Goal: Task Accomplishment & Management: Manage account settings

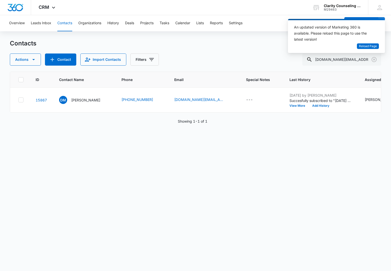
scroll to position [0, 132]
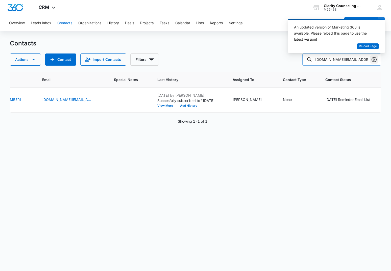
click at [376, 59] on icon "Clear" at bounding box center [373, 59] width 5 height 5
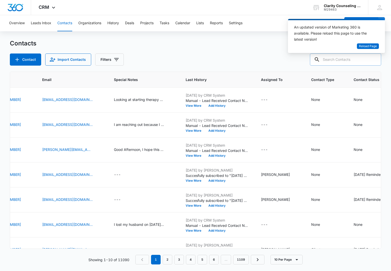
click at [361, 63] on input "text" at bounding box center [345, 60] width 71 height 12
paste input "[EMAIL_ADDRESS][DOMAIN_NAME]"
type input "[EMAIL_ADDRESS][DOMAIN_NAME]"
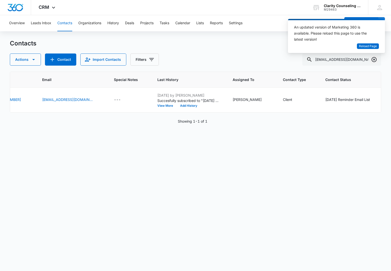
click at [375, 59] on icon "Clear" at bounding box center [374, 60] width 6 height 6
drag, startPoint x: 375, startPoint y: 59, endPoint x: 344, endPoint y: 60, distance: 31.6
click at [375, 59] on div at bounding box center [374, 60] width 8 height 12
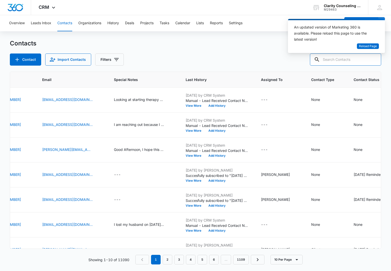
paste input "[EMAIL_ADDRESS][DOMAIN_NAME]"
type input "[EMAIL_ADDRESS][DOMAIN_NAME]"
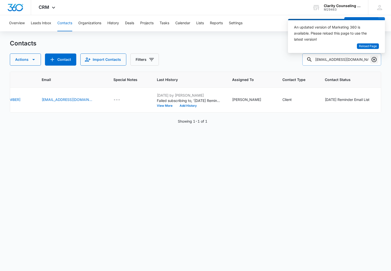
click at [372, 60] on icon "Clear" at bounding box center [373, 59] width 5 height 5
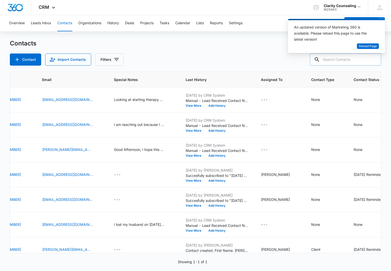
click at [372, 60] on div at bounding box center [374, 60] width 8 height 12
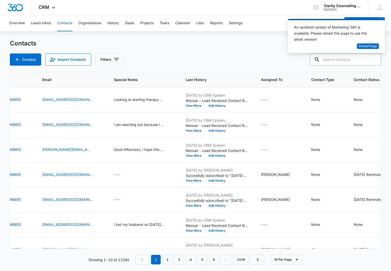
paste input "[EMAIL_ADDRESS][DOMAIN_NAME]"
type input "[EMAIL_ADDRESS][DOMAIN_NAME]"
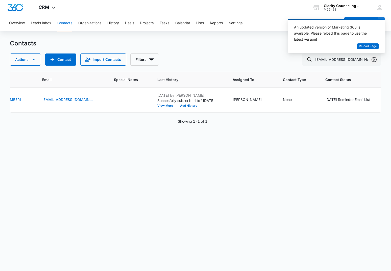
click at [375, 60] on icon "Clear" at bounding box center [374, 60] width 6 height 6
click at [375, 60] on div at bounding box center [374, 60] width 8 height 12
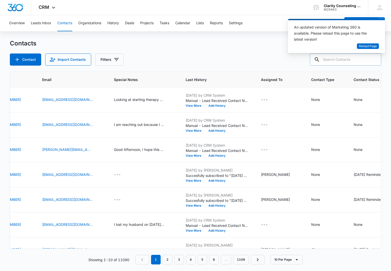
paste input "[EMAIL_ADDRESS][DOMAIN_NAME]"
type input "[EMAIL_ADDRESS][DOMAIN_NAME]"
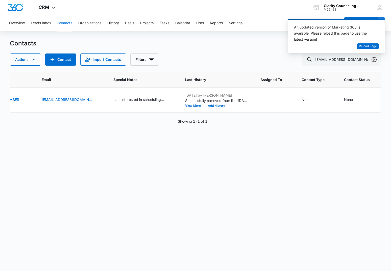
click at [374, 60] on icon "Clear" at bounding box center [374, 60] width 6 height 6
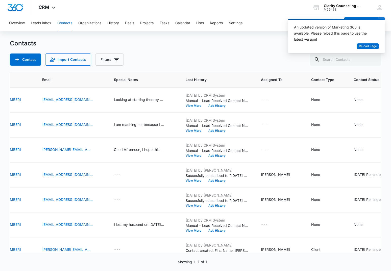
click at [374, 60] on div at bounding box center [374, 60] width 8 height 12
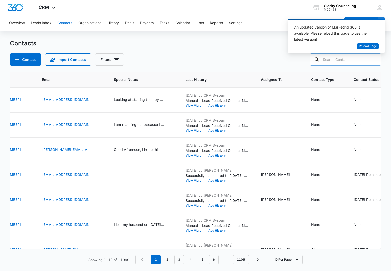
scroll to position [0, 0]
paste input "[EMAIL_ADDRESS][DOMAIN_NAME]"
type input "[EMAIL_ADDRESS][DOMAIN_NAME]"
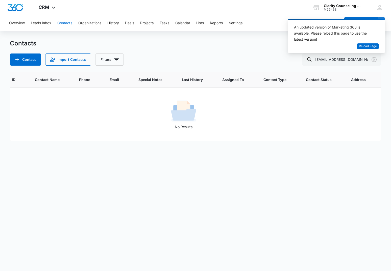
scroll to position [0, 21]
click at [376, 60] on icon "Clear" at bounding box center [374, 60] width 6 height 6
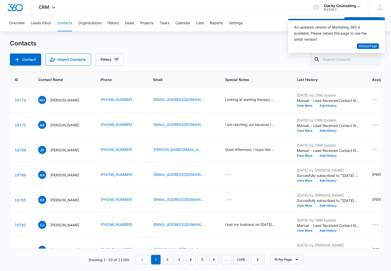
click at [376, 60] on div at bounding box center [374, 60] width 8 height 12
paste input "[EMAIL_ADDRESS][DOMAIN_NAME]"
type input "[EMAIL_ADDRESS][DOMAIN_NAME]"
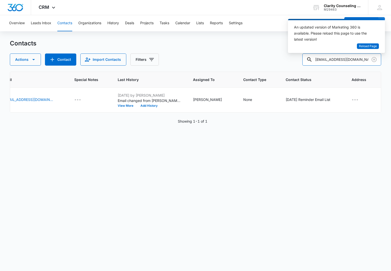
scroll to position [0, 171]
click at [374, 59] on icon "Clear" at bounding box center [373, 59] width 5 height 5
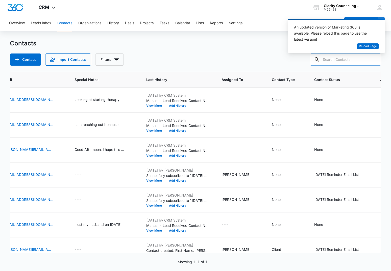
click at [374, 59] on div at bounding box center [374, 60] width 8 height 12
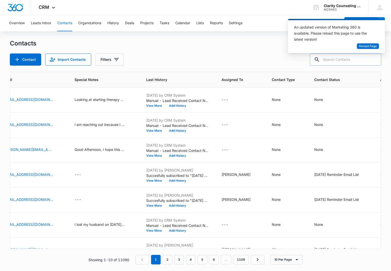
paste input "[EMAIL_ADDRESS][DOMAIN_NAME]"
type input "[EMAIL_ADDRESS][DOMAIN_NAME]"
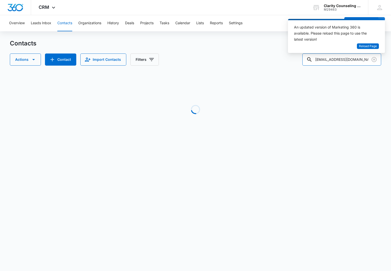
scroll to position [0, 134]
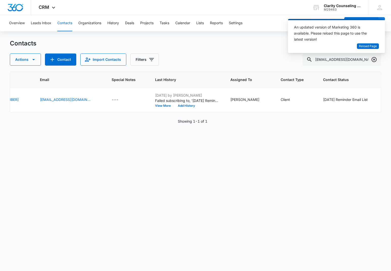
click at [374, 58] on icon "Clear" at bounding box center [374, 60] width 6 height 6
click at [374, 58] on div at bounding box center [374, 60] width 8 height 12
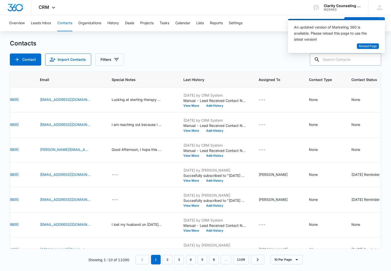
paste input "[EMAIL_ADDRESS][DOMAIN_NAME]"
type input "[EMAIL_ADDRESS][DOMAIN_NAME]"
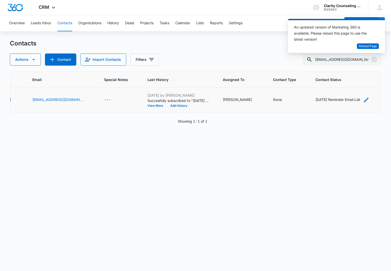
click at [356, 99] on div "[DATE] Reminder Email List" at bounding box center [337, 99] width 45 height 5
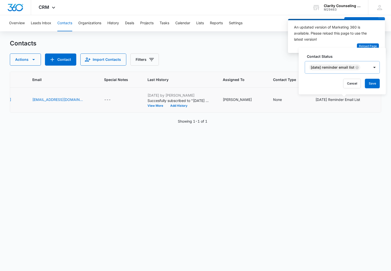
click at [359, 68] on icon "Remove Saturday Reminder Email List" at bounding box center [357, 68] width 4 height 4
click at [340, 85] on button "Save" at bounding box center [343, 84] width 15 height 10
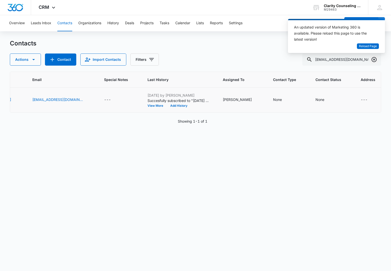
click at [373, 58] on icon "Clear" at bounding box center [374, 60] width 6 height 6
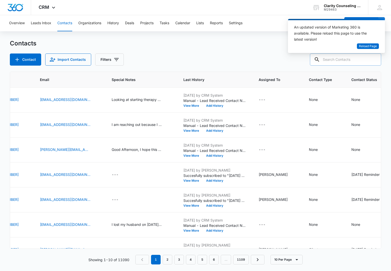
drag, startPoint x: 373, startPoint y: 58, endPoint x: 365, endPoint y: 58, distance: 8.3
click at [373, 58] on div at bounding box center [374, 60] width 8 height 12
paste input "[EMAIL_ADDRESS][DOMAIN_NAME]"
type input "[EMAIL_ADDRESS][DOMAIN_NAME]"
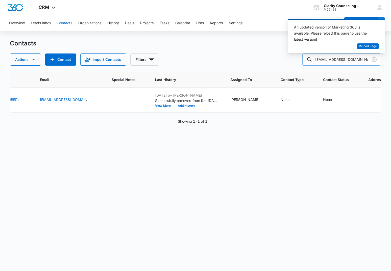
drag, startPoint x: 374, startPoint y: 58, endPoint x: 359, endPoint y: 60, distance: 14.8
click at [374, 58] on icon "Clear" at bounding box center [374, 60] width 6 height 6
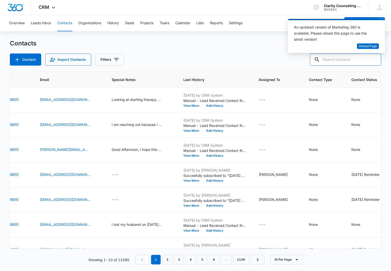
paste input "[EMAIL_ADDRESS][DOMAIN_NAME]"
type input "[EMAIL_ADDRESS][DOMAIN_NAME]"
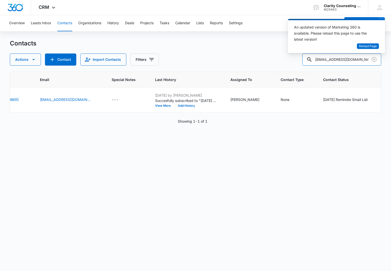
scroll to position [0, 0]
click at [375, 59] on icon "Clear" at bounding box center [374, 60] width 6 height 6
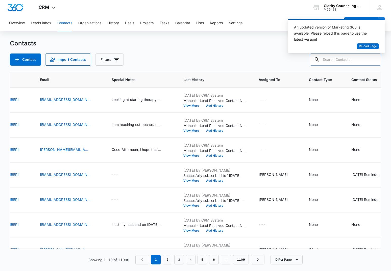
paste input "[EMAIL_ADDRESS][DOMAIN_NAME]"
type input "[EMAIL_ADDRESS][DOMAIN_NAME]"
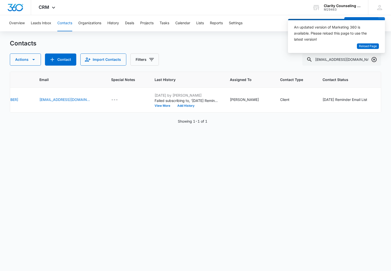
click at [373, 61] on icon "Clear" at bounding box center [374, 60] width 6 height 6
click at [373, 61] on div at bounding box center [374, 60] width 8 height 12
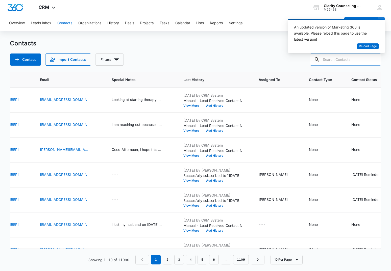
paste input "[EMAIL_ADDRESS][DOMAIN_NAME]"
type input "[EMAIL_ADDRESS][DOMAIN_NAME]"
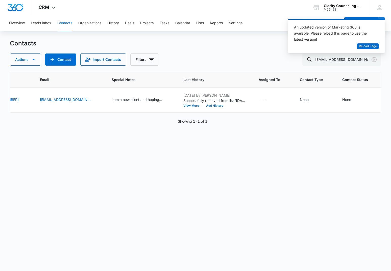
click at [375, 60] on icon "Clear" at bounding box center [374, 60] width 6 height 6
click at [375, 60] on div at bounding box center [374, 60] width 8 height 12
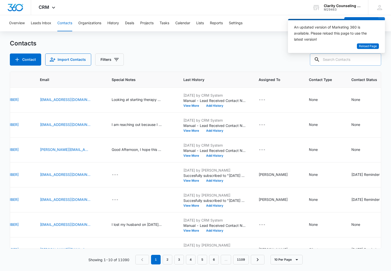
paste input "[EMAIL_ADDRESS][DOMAIN_NAME]"
type input "[EMAIL_ADDRESS][DOMAIN_NAME]"
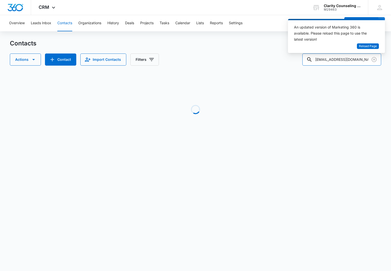
scroll to position [0, 127]
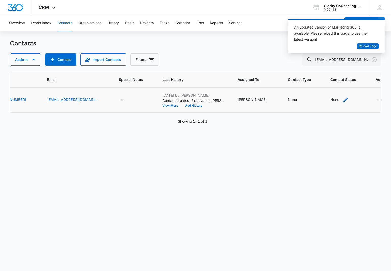
click at [330, 101] on div "None" at bounding box center [334, 99] width 9 height 5
click at [301, 70] on div at bounding box center [309, 68] width 25 height 6
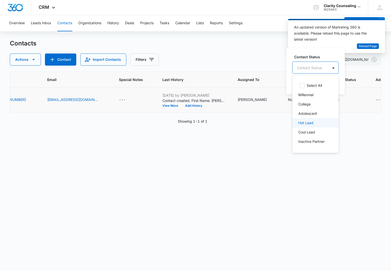
scroll to position [0, 0]
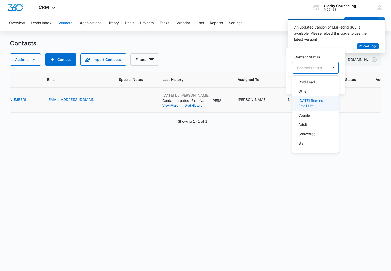
drag, startPoint x: 310, startPoint y: 109, endPoint x: 321, endPoint y: 98, distance: 15.7
click at [310, 108] on div "[DATE] Reminder Email List" at bounding box center [315, 103] width 46 height 15
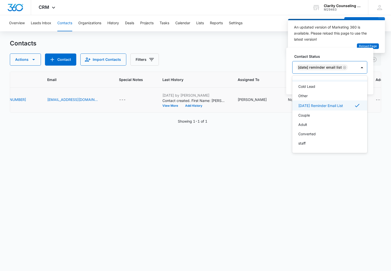
click at [363, 71] on div at bounding box center [362, 67] width 8 height 8
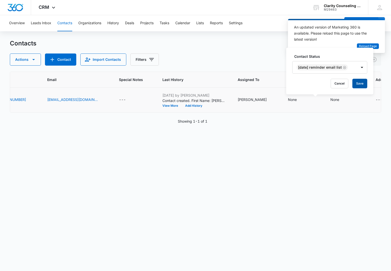
click at [360, 81] on button "Save" at bounding box center [359, 84] width 15 height 10
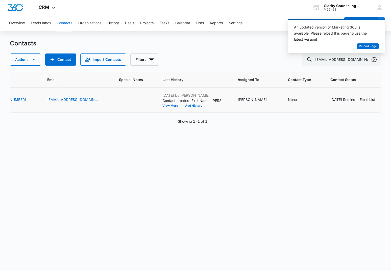
click at [373, 60] on icon "Clear" at bounding box center [374, 60] width 6 height 6
click at [373, 60] on div at bounding box center [374, 60] width 8 height 12
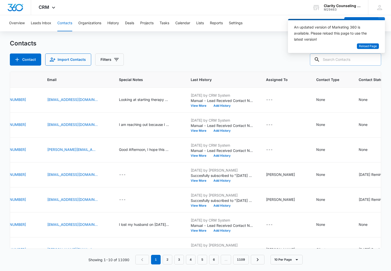
click at [347, 61] on input "text" at bounding box center [345, 60] width 71 height 12
paste input "[EMAIL_ADDRESS][DOMAIN_NAME]"
type input "[EMAIL_ADDRESS][DOMAIN_NAME]"
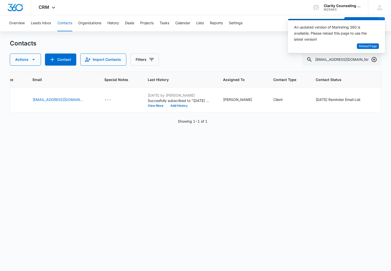
click at [375, 58] on icon "Clear" at bounding box center [374, 60] width 6 height 6
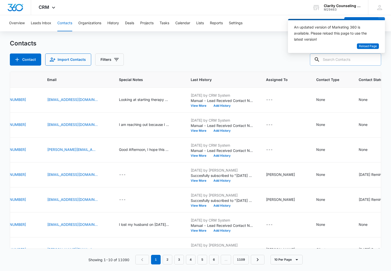
paste input "[EMAIL_ADDRESS][DOMAIN_NAME]"
type input "[EMAIL_ADDRESS][DOMAIN_NAME]"
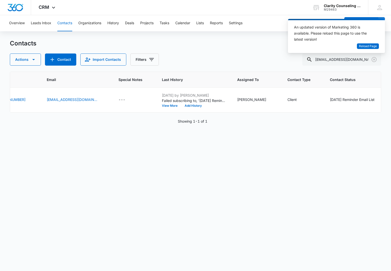
click at [373, 59] on icon "Clear" at bounding box center [374, 60] width 6 height 6
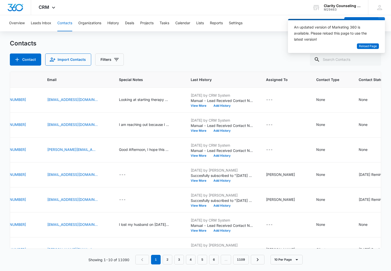
drag, startPoint x: 0, startPoint y: 88, endPoint x: 373, endPoint y: 59, distance: 374.1
click at [373, 59] on div at bounding box center [374, 60] width 8 height 12
paste input "[EMAIL_ADDRESS][DOMAIN_NAME]"
type input "[EMAIL_ADDRESS][DOMAIN_NAME]"
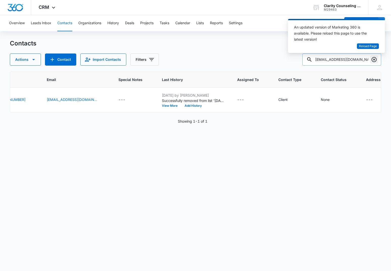
click at [375, 59] on icon "Clear" at bounding box center [374, 60] width 6 height 6
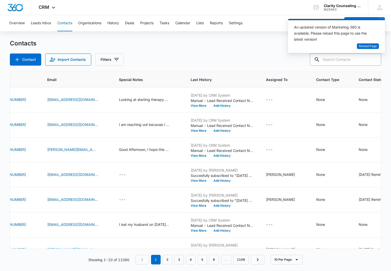
paste input "[EMAIL_ADDRESS][DOMAIN_NAME]"
type input "[EMAIL_ADDRESS][DOMAIN_NAME]"
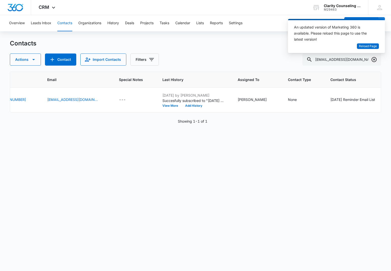
click at [374, 58] on icon "Clear" at bounding box center [374, 60] width 6 height 6
click at [374, 58] on div at bounding box center [374, 60] width 8 height 12
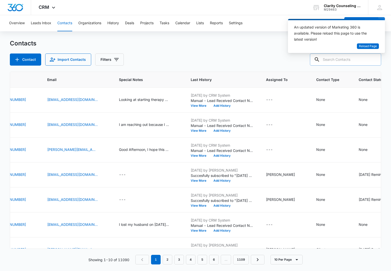
paste input "[EMAIL_ADDRESS][DOMAIN_NAME]"
type input "[EMAIL_ADDRESS][DOMAIN_NAME]"
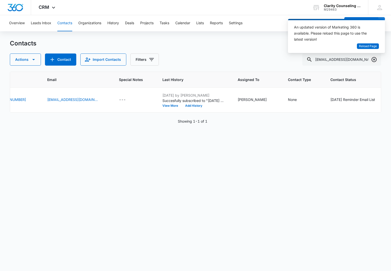
click at [374, 58] on icon "Clear" at bounding box center [374, 60] width 6 height 6
click at [374, 58] on div at bounding box center [374, 60] width 8 height 12
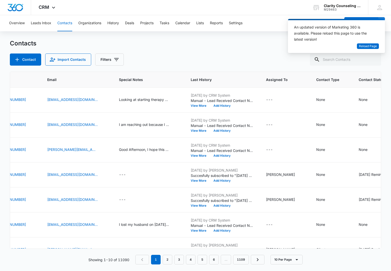
drag, startPoint x: 349, startPoint y: 57, endPoint x: 159, endPoint y: 83, distance: 191.2
click at [334, 62] on body "CRM Apps Reputation Websites Forms CRM Email Social Content Ads Intelligence Fi…" at bounding box center [195, 135] width 391 height 271
paste input "[EMAIL_ADDRESS][DOMAIN_NAME]"
type input "[EMAIL_ADDRESS][DOMAIN_NAME]"
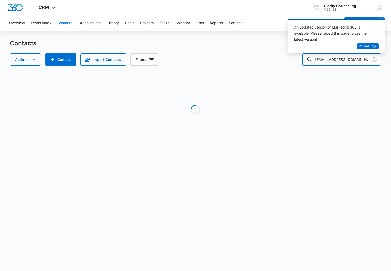
scroll to position [0, 21]
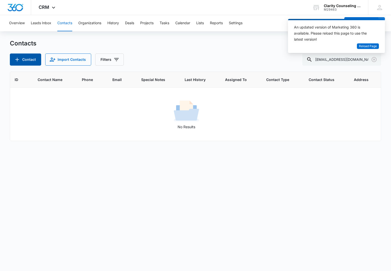
click at [26, 59] on button "Contact" at bounding box center [25, 60] width 31 height 12
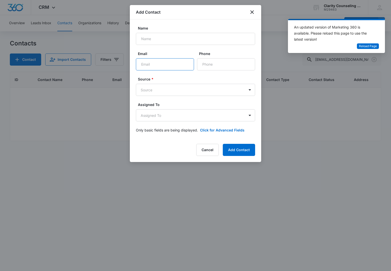
paste input "[EMAIL_ADDRESS][DOMAIN_NAME]"
type input "[EMAIL_ADDRESS][DOMAIN_NAME]"
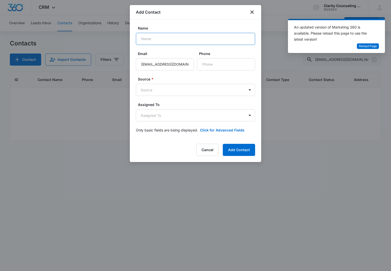
paste input "[PERSON_NAME]"
type input "[PERSON_NAME]"
paste input "[PHONE_NUMBER]"
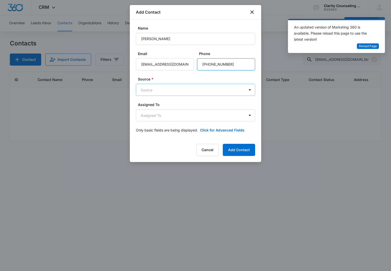
type input "[PHONE_NUMBER]"
click at [199, 90] on body "CRM Apps Reputation Websites Forms CRM Email Social Content Ads Intelligence Fi…" at bounding box center [195, 135] width 391 height 271
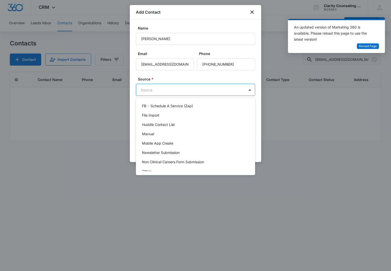
scroll to position [64, 0]
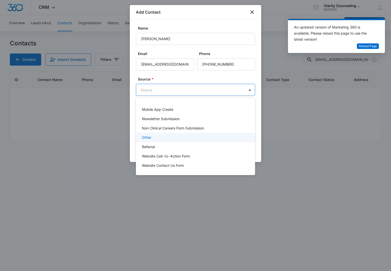
click at [151, 135] on div "Other" at bounding box center [195, 137] width 106 height 5
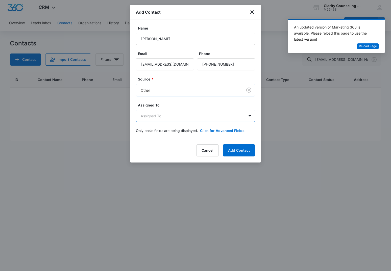
click at [162, 117] on body "CRM Apps Reputation Websites Forms CRM Email Social Content Ads Intelligence Fi…" at bounding box center [195, 135] width 391 height 271
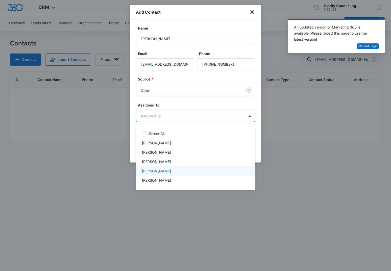
click at [161, 169] on p "[PERSON_NAME]" at bounding box center [156, 170] width 29 height 5
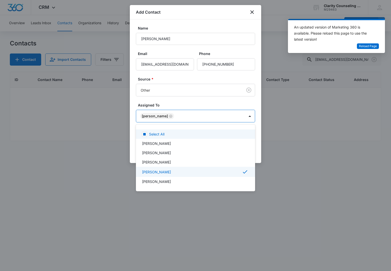
click at [191, 110] on div at bounding box center [195, 135] width 391 height 271
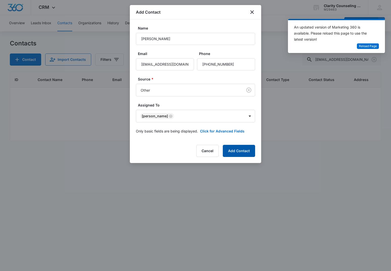
click at [225, 152] on button "Add Contact" at bounding box center [239, 151] width 32 height 12
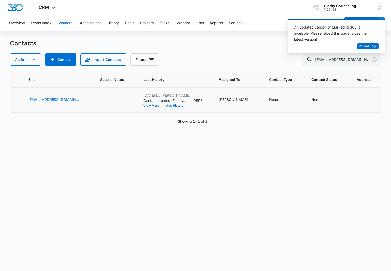
scroll to position [0, 146]
click at [312, 98] on div "None" at bounding box center [316, 99] width 9 height 5
click at [323, 67] on div at bounding box center [315, 64] width 53 height 12
click at [326, 67] on div "Contact Status" at bounding box center [311, 67] width 36 height 11
drag, startPoint x: 319, startPoint y: 98, endPoint x: 340, endPoint y: 72, distance: 33.6
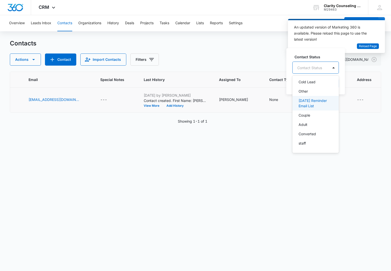
click at [319, 98] on p "[DATE] Reminder Email List" at bounding box center [314, 103] width 33 height 11
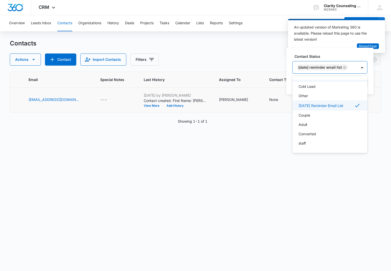
scroll to position [74, 0]
click at [366, 68] on div at bounding box center [362, 67] width 8 height 8
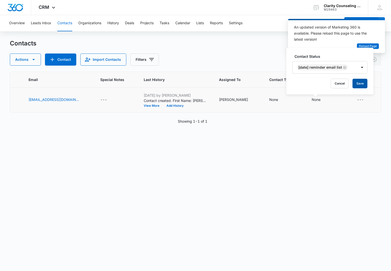
click at [365, 87] on button "Save" at bounding box center [359, 84] width 15 height 10
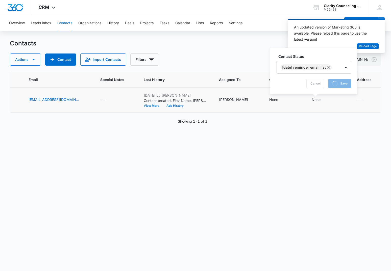
scroll to position [0, 0]
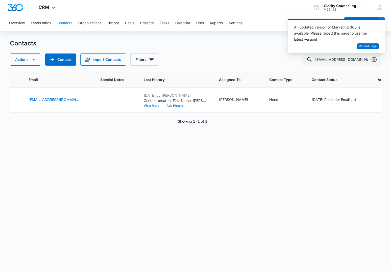
click at [372, 61] on icon "Clear" at bounding box center [374, 60] width 6 height 6
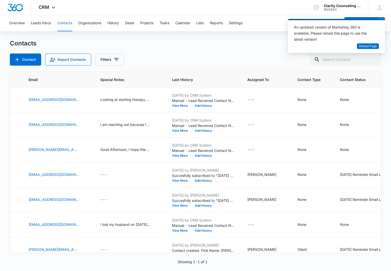
click at [372, 61] on div at bounding box center [374, 60] width 8 height 12
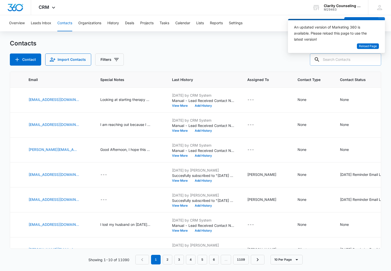
drag, startPoint x: 326, startPoint y: 66, endPoint x: 333, endPoint y: 59, distance: 9.6
click at [333, 59] on div "Contacts Contact Import Contacts Filters ID Contact Name Phone Email Special No…" at bounding box center [195, 154] width 371 height 231
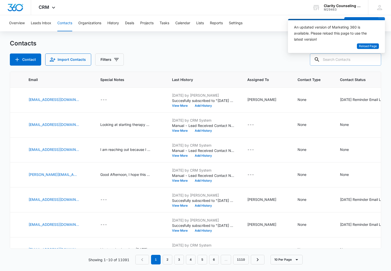
click at [342, 58] on input "text" at bounding box center [345, 60] width 71 height 12
click at [327, 60] on input "text" at bounding box center [345, 60] width 71 height 12
click at [334, 60] on input "text" at bounding box center [345, 60] width 71 height 12
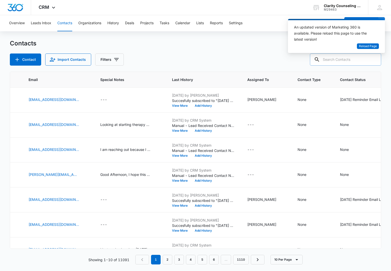
paste input "[EMAIL_ADDRESS][DOMAIN_NAME]"
type input "[EMAIL_ADDRESS][DOMAIN_NAME]"
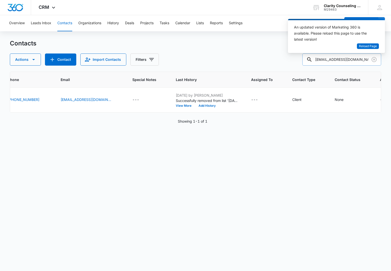
drag, startPoint x: 375, startPoint y: 60, endPoint x: 339, endPoint y: 58, distance: 35.7
click at [375, 60] on icon "Clear" at bounding box center [374, 60] width 6 height 6
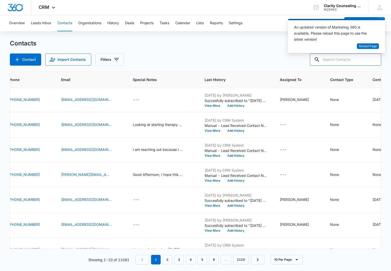
paste input "[PERSON_NAME][EMAIL_ADDRESS][DOMAIN_NAME]"
type input "[PERSON_NAME][EMAIL_ADDRESS][DOMAIN_NAME]"
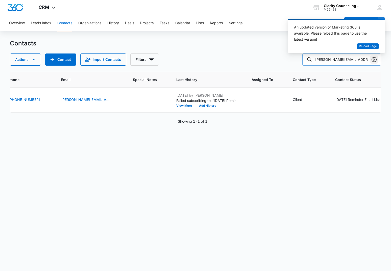
click at [371, 59] on icon "Clear" at bounding box center [374, 60] width 6 height 6
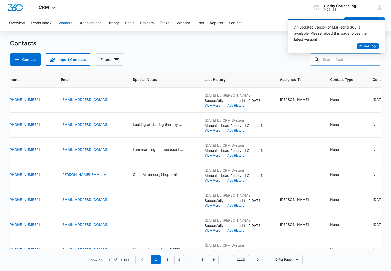
paste input "[EMAIL_ADDRESS][DOMAIN_NAME]"
type input "[EMAIL_ADDRESS][DOMAIN_NAME]"
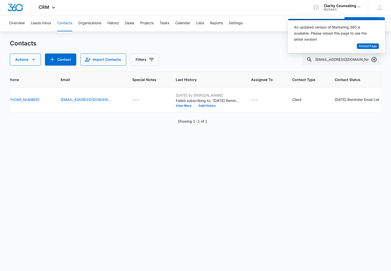
click at [371, 59] on icon "Clear" at bounding box center [374, 60] width 6 height 6
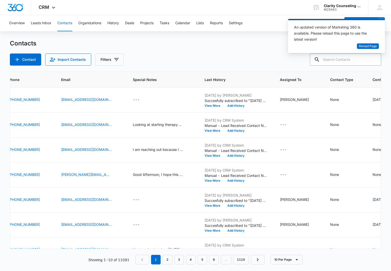
paste input "[EMAIL_ADDRESS][DOMAIN_NAME]"
type input "[EMAIL_ADDRESS][DOMAIN_NAME]"
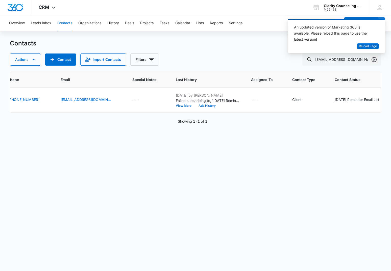
click at [372, 58] on icon "Clear" at bounding box center [374, 60] width 6 height 6
click at [372, 58] on div at bounding box center [374, 60] width 8 height 12
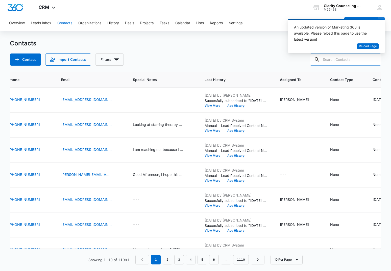
paste input "[EMAIL_ADDRESS][DOMAIN_NAME]"
type input "[EMAIL_ADDRESS][DOMAIN_NAME]"
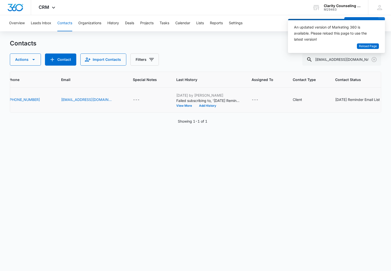
click at [357, 100] on div "[DATE] Reminder Email List" at bounding box center [357, 99] width 45 height 5
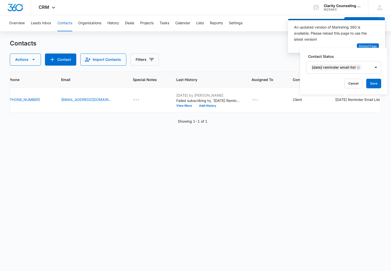
drag, startPoint x: 361, startPoint y: 67, endPoint x: 366, endPoint y: 72, distance: 7.5
click at [360, 67] on icon "Remove Saturday Reminder Email List" at bounding box center [358, 67] width 3 height 3
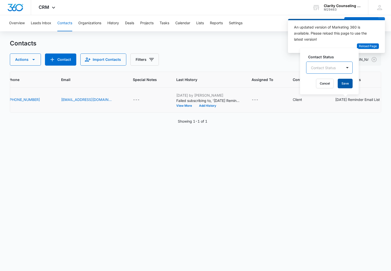
click at [348, 86] on button "Save" at bounding box center [345, 84] width 15 height 10
click at [373, 60] on icon "Clear" at bounding box center [374, 60] width 6 height 6
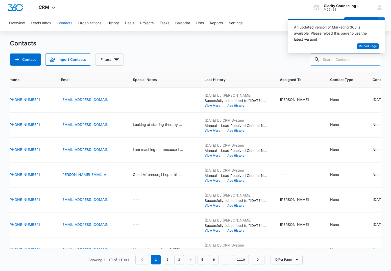
paste input "[EMAIL_ADDRESS][DOMAIN_NAME]"
type input "[EMAIL_ADDRESS][DOMAIN_NAME]"
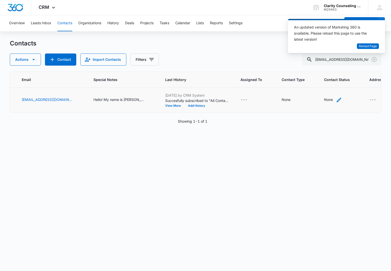
click at [324, 101] on div "None" at bounding box center [328, 99] width 9 height 5
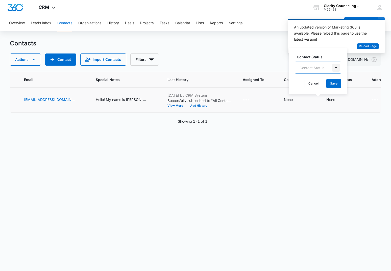
scroll to position [0, 0]
click at [336, 68] on div at bounding box center [336, 68] width 8 height 8
click at [323, 126] on div "[DATE] Reminder Email List" at bounding box center [318, 133] width 46 height 15
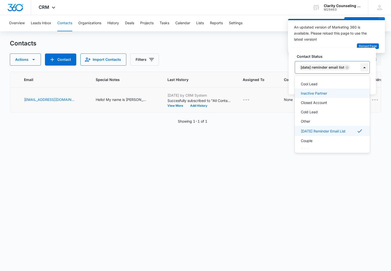
click at [365, 64] on div at bounding box center [364, 67] width 8 height 8
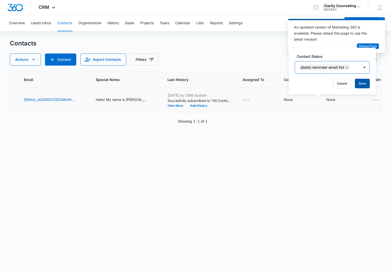
click at [364, 80] on button "Save" at bounding box center [362, 84] width 15 height 10
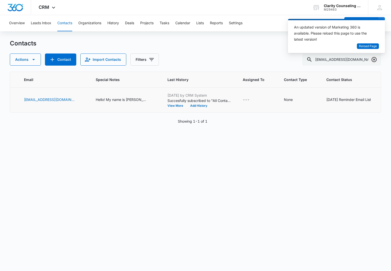
click at [373, 61] on icon "Clear" at bounding box center [374, 60] width 6 height 6
click at [373, 61] on div at bounding box center [374, 60] width 8 height 12
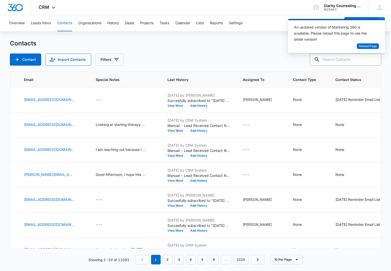
paste input "[EMAIL_ADDRESS][DOMAIN_NAME]"
type input "[EMAIL_ADDRESS][DOMAIN_NAME]"
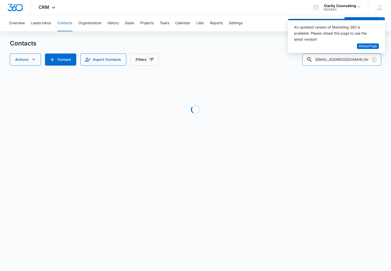
scroll to position [0, 130]
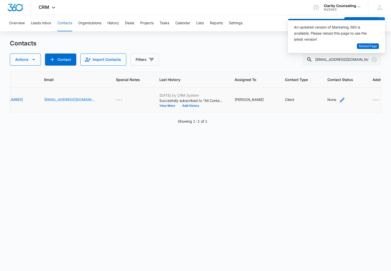
click at [327, 100] on div "None" at bounding box center [331, 99] width 9 height 5
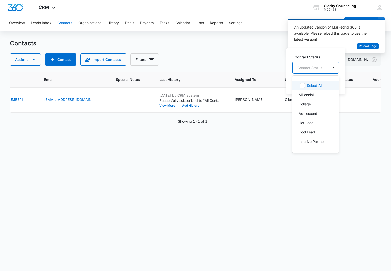
click at [320, 67] on div "Contact Status" at bounding box center [309, 67] width 25 height 5
click at [319, 103] on p "[DATE] Reminder Email List" at bounding box center [314, 103] width 33 height 11
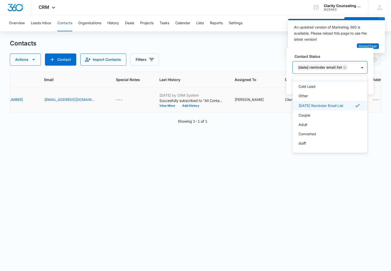
scroll to position [74, 0]
drag, startPoint x: 365, startPoint y: 68, endPoint x: 366, endPoint y: 76, distance: 8.1
click at [365, 68] on div at bounding box center [362, 67] width 8 height 8
click at [365, 84] on button "Save" at bounding box center [359, 84] width 15 height 10
